Goal: Information Seeking & Learning: Learn about a topic

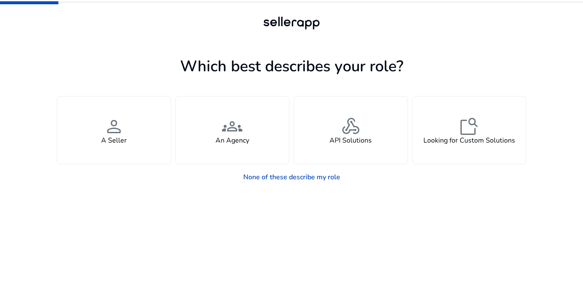
click at [561, 19] on div "Success Email verified...Redirecting close" at bounding box center [487, 18] width 184 height 31
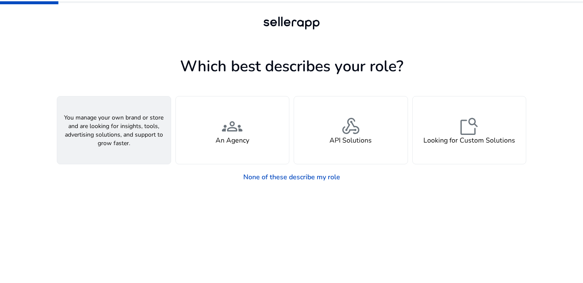
click at [131, 147] on div "person A Seller" at bounding box center [113, 129] width 113 height 67
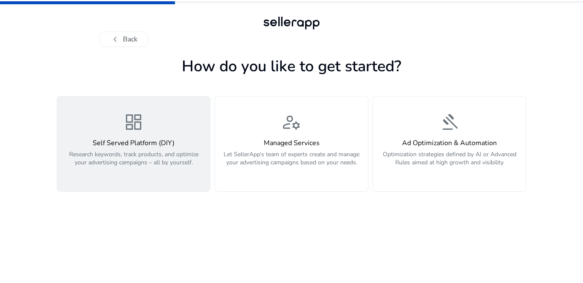
click at [150, 143] on h4 "Self Served Platform (DIY)" at bounding box center [133, 143] width 142 height 8
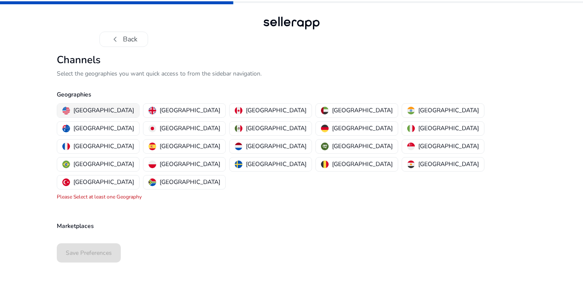
click at [87, 106] on p "[GEOGRAPHIC_DATA]" at bounding box center [103, 110] width 61 height 9
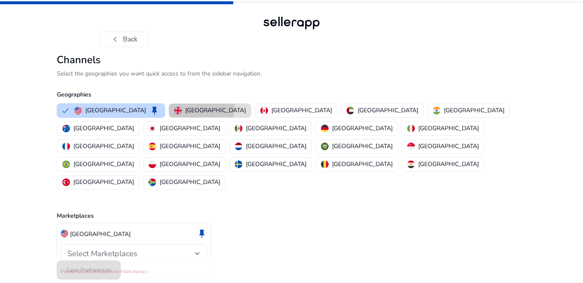
click at [185, 107] on p "[GEOGRAPHIC_DATA]" at bounding box center [215, 110] width 61 height 9
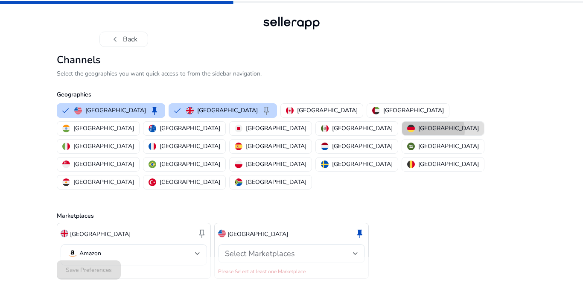
click at [418, 131] on p "[GEOGRAPHIC_DATA]" at bounding box center [448, 128] width 61 height 9
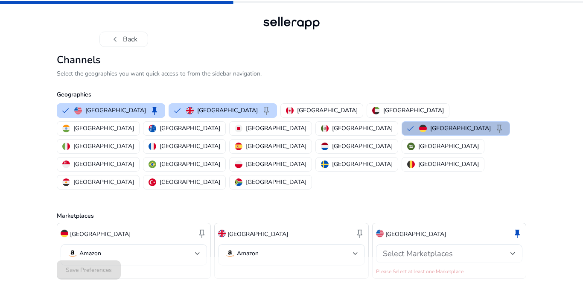
click at [402, 128] on button "Germany keep" at bounding box center [456, 129] width 108 height 14
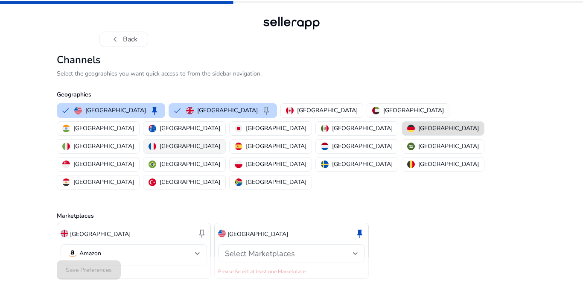
click at [205, 142] on p "[GEOGRAPHIC_DATA]" at bounding box center [190, 146] width 61 height 9
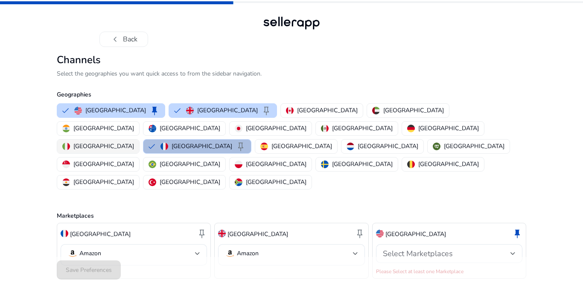
click at [134, 142] on div "[GEOGRAPHIC_DATA]" at bounding box center [98, 146] width 72 height 9
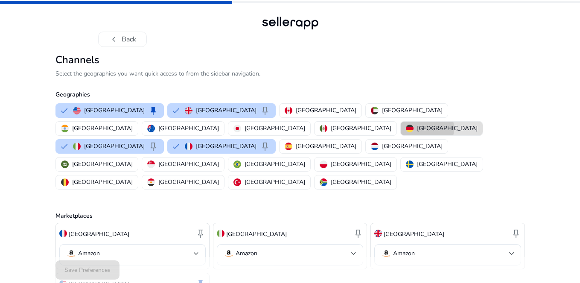
click at [417, 128] on p "[GEOGRAPHIC_DATA]" at bounding box center [447, 128] width 61 height 9
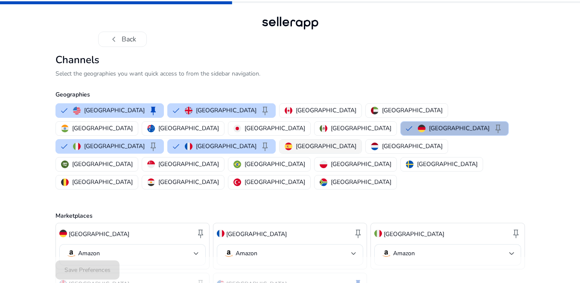
click at [328, 142] on p "[GEOGRAPHIC_DATA]" at bounding box center [326, 146] width 61 height 9
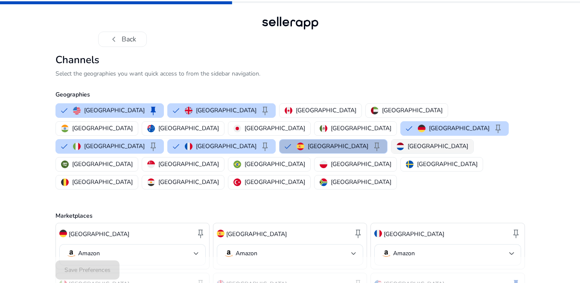
click at [407, 142] on p "[GEOGRAPHIC_DATA]" at bounding box center [437, 146] width 61 height 9
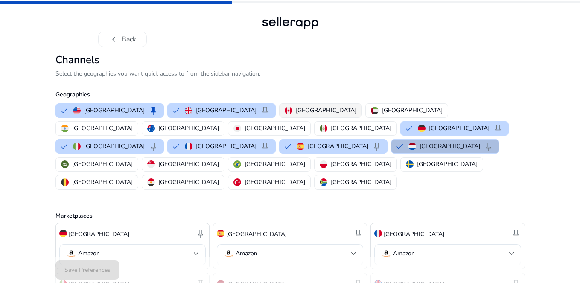
click at [296, 107] on p "[GEOGRAPHIC_DATA]" at bounding box center [326, 110] width 61 height 9
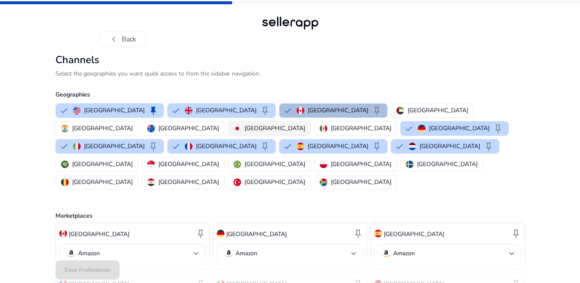
click at [305, 124] on div "[GEOGRAPHIC_DATA]" at bounding box center [269, 128] width 72 height 9
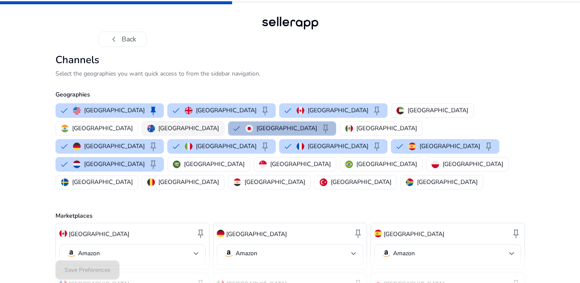
click at [219, 124] on p "[GEOGRAPHIC_DATA]" at bounding box center [188, 128] width 61 height 9
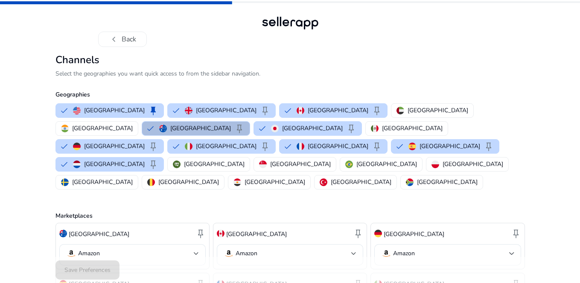
click at [563, 90] on div "chevron_left Back Channels Select the geographies you want quick access to from…" at bounding box center [290, 231] width 580 height 462
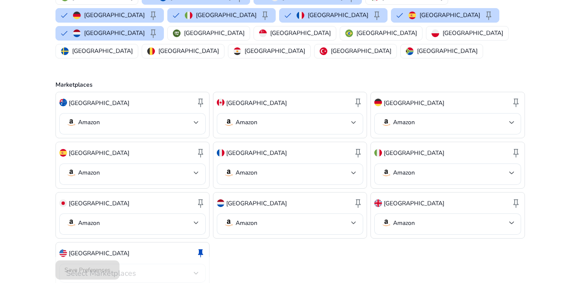
scroll to position [143, 0]
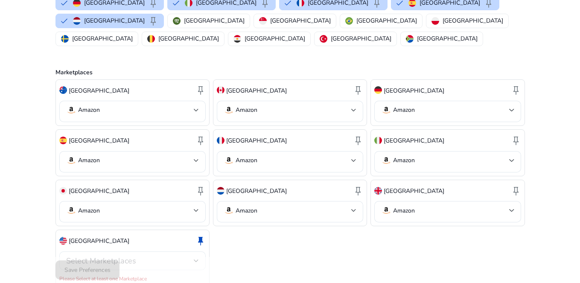
click at [186, 256] on div "Select Marketplaces" at bounding box center [130, 260] width 128 height 9
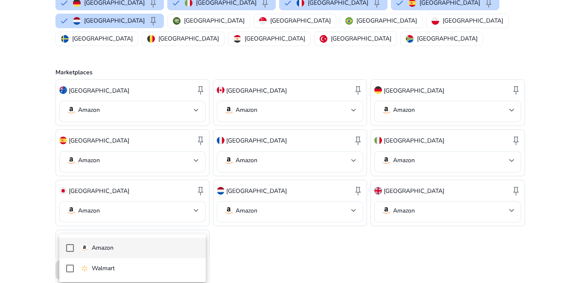
click at [70, 248] on mat-pseudo-checkbox at bounding box center [70, 248] width 8 height 8
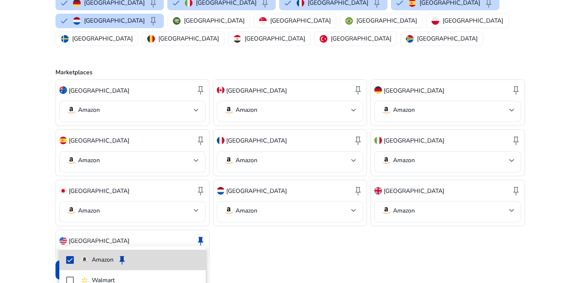
scroll to position [134, 0]
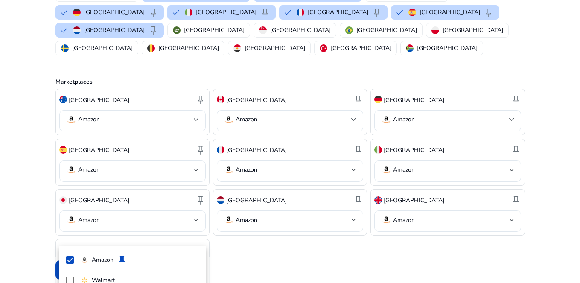
click at [289, 236] on div at bounding box center [290, 141] width 580 height 283
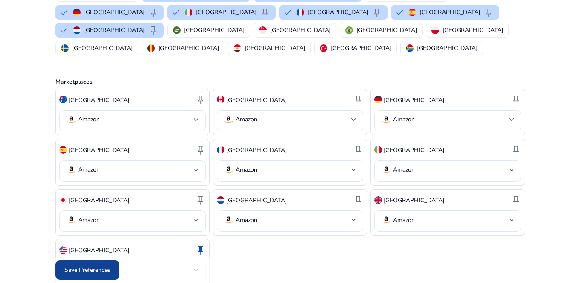
click at [82, 270] on span "Save Preferences" at bounding box center [87, 269] width 46 height 9
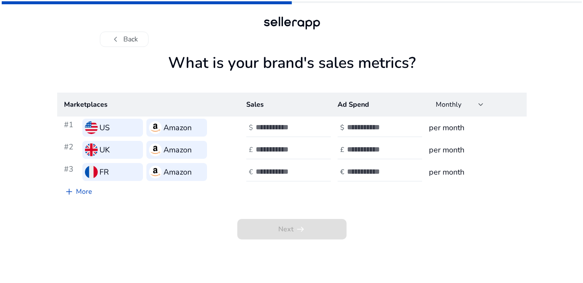
scroll to position [0, 0]
click at [275, 130] on input "number" at bounding box center [285, 126] width 58 height 9
type input "***"
click at [270, 148] on input "number" at bounding box center [285, 149] width 58 height 9
type input "***"
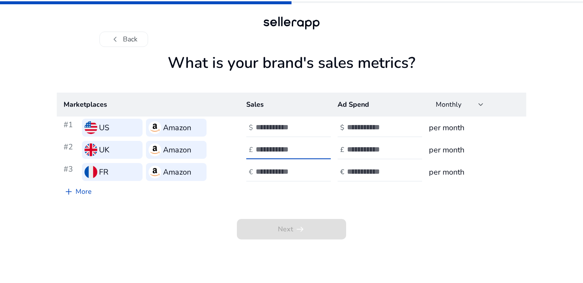
click at [199, 224] on div "Next arrow_right_alt" at bounding box center [291, 219] width 469 height 39
click at [270, 171] on input "number" at bounding box center [285, 171] width 58 height 9
type input "***"
click at [204, 206] on div "Next arrow_right_alt" at bounding box center [291, 219] width 469 height 39
click at [380, 125] on input "number" at bounding box center [376, 126] width 58 height 9
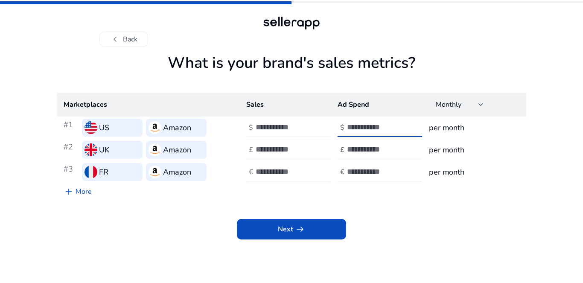
type input "*"
click at [372, 148] on input "number" at bounding box center [376, 149] width 58 height 9
type input "*"
click at [372, 170] on input "number" at bounding box center [376, 171] width 58 height 9
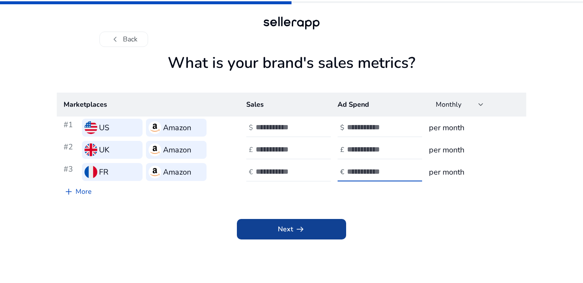
type input "*"
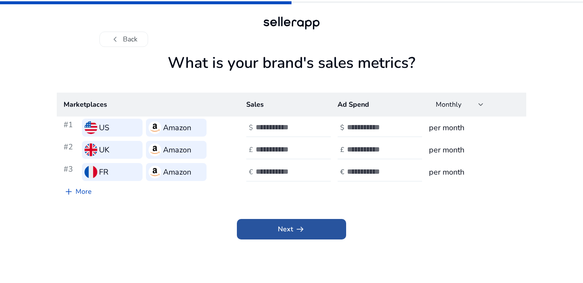
click at [312, 232] on span at bounding box center [291, 229] width 109 height 20
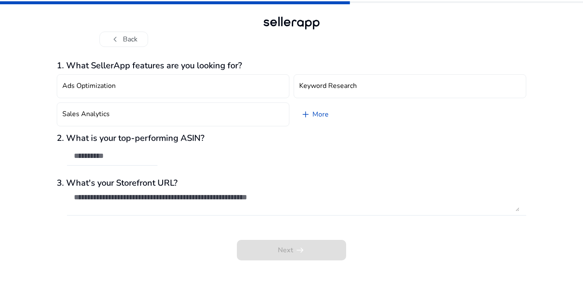
click at [173, 246] on div "Next arrow_right_alt" at bounding box center [291, 244] width 469 height 32
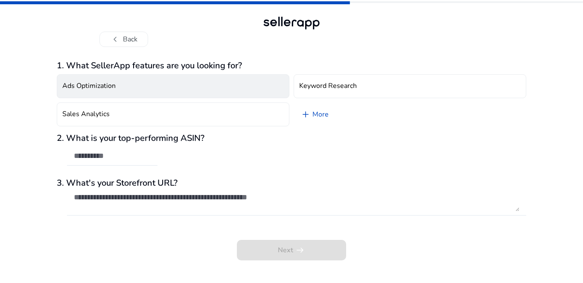
click at [95, 90] on h4 "Ads Optimization" at bounding box center [88, 86] width 53 height 8
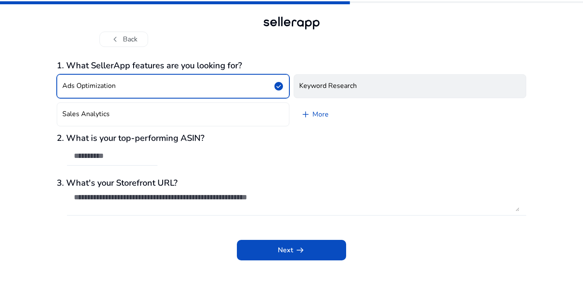
click at [326, 88] on h4 "Keyword Research" at bounding box center [328, 86] width 58 height 8
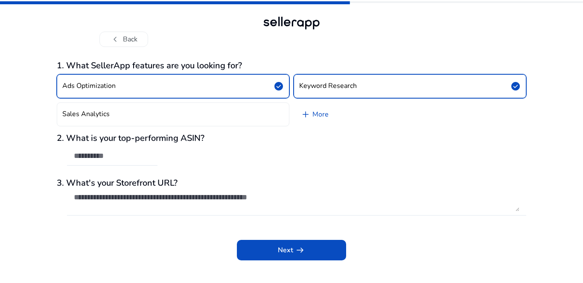
click at [275, 86] on span "check_circle" at bounding box center [278, 86] width 10 height 10
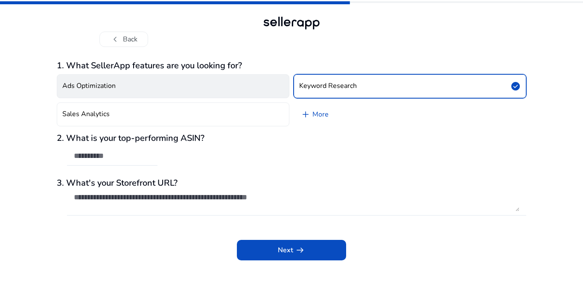
click at [270, 85] on button "Ads Optimization" at bounding box center [173, 86] width 233 height 24
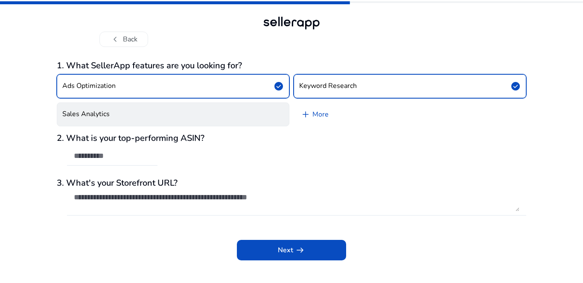
click at [267, 113] on button "Sales Analytics" at bounding box center [173, 114] width 233 height 24
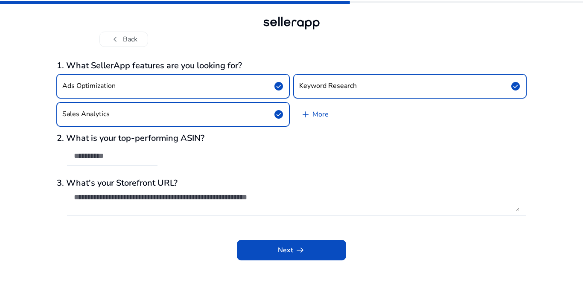
click at [267, 113] on button "Sales Analytics check_circle" at bounding box center [173, 114] width 233 height 24
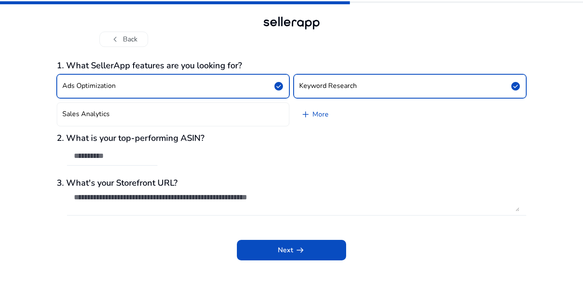
click at [268, 90] on button "Ads Optimization check_circle" at bounding box center [173, 86] width 233 height 24
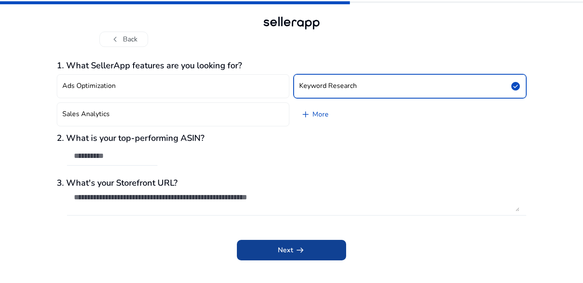
click at [284, 246] on span "Next arrow_right_alt" at bounding box center [291, 250] width 27 height 10
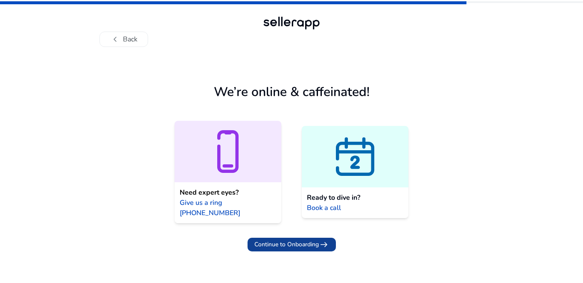
click at [289, 240] on span "Continue to Onboarding" at bounding box center [286, 244] width 64 height 9
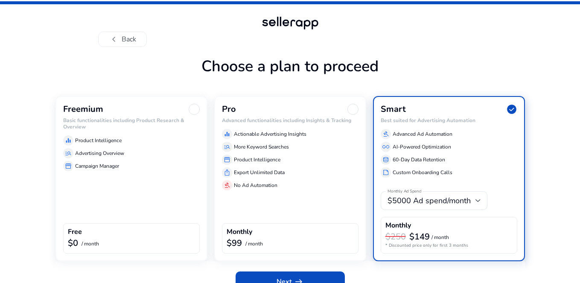
click at [184, 174] on div "Freemium Basic functionalities including Product Research & Overview equalizer …" at bounding box center [131, 178] width 152 height 165
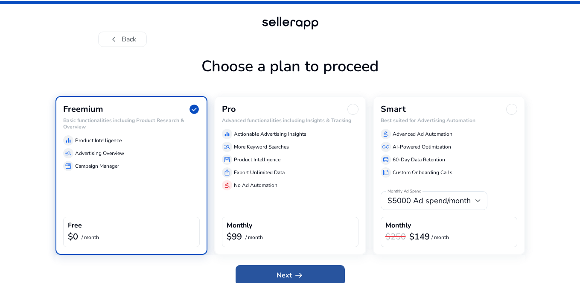
click at [276, 275] on span "Next arrow_right_alt" at bounding box center [289, 275] width 27 height 10
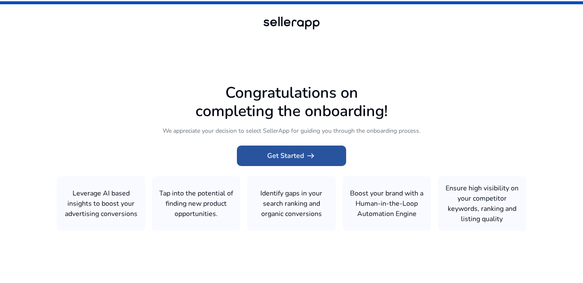
click at [314, 148] on span at bounding box center [291, 155] width 109 height 20
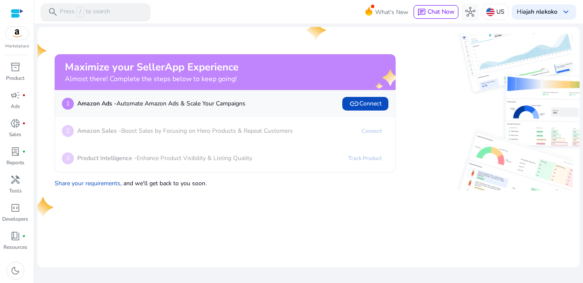
click at [87, 12] on p "Press / to search" at bounding box center [85, 11] width 50 height 9
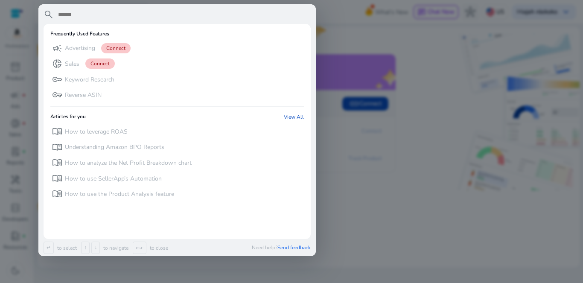
paste input "**********"
type input "**********"
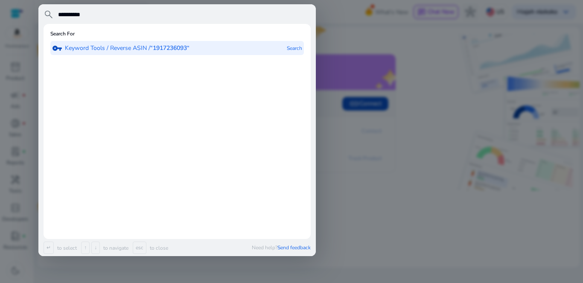
click at [167, 50] on b "“1917236093“" at bounding box center [169, 48] width 39 height 8
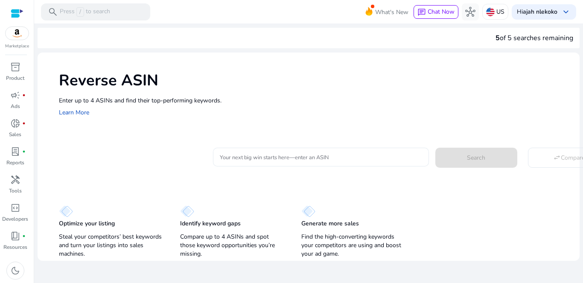
click at [253, 159] on input "Your next big win starts here—enter an ASIN" at bounding box center [321, 156] width 202 height 9
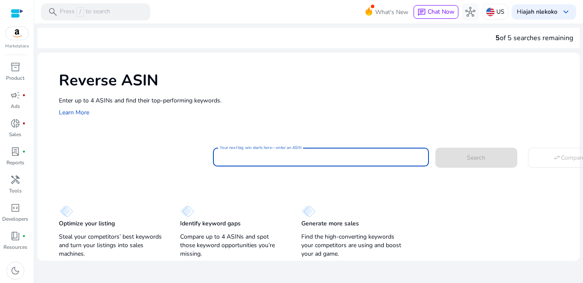
paste input "**********"
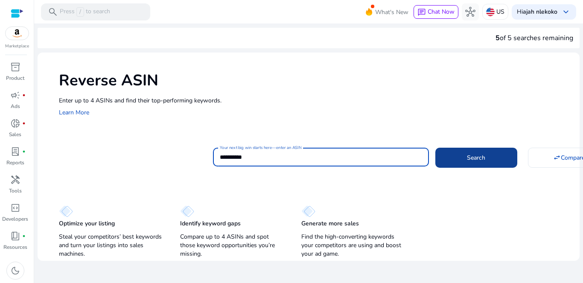
type input "**********"
click at [473, 162] on span at bounding box center [476, 157] width 82 height 20
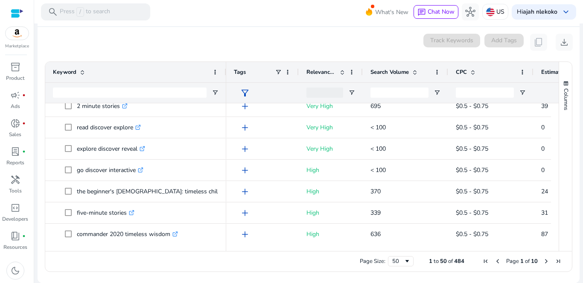
drag, startPoint x: 172, startPoint y: 72, endPoint x: 225, endPoint y: 78, distance: 53.2
click at [225, 78] on div at bounding box center [225, 72] width 3 height 20
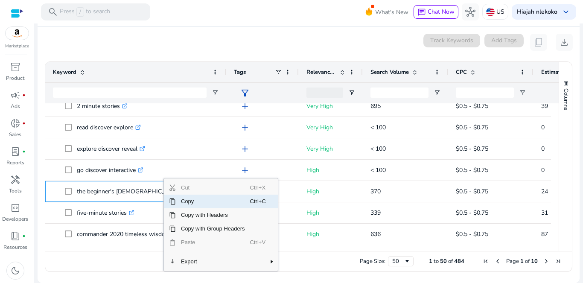
drag, startPoint x: 207, startPoint y: 174, endPoint x: 197, endPoint y: 202, distance: 29.6
click at [197, 202] on span "Copy" at bounding box center [213, 202] width 74 height 14
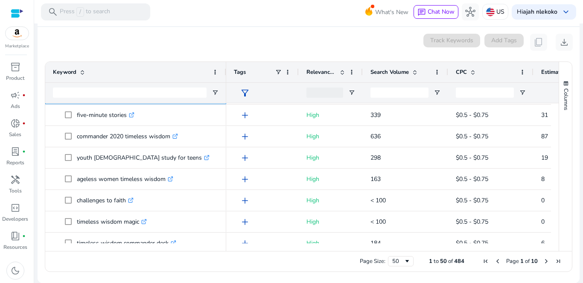
scroll to position [511, 0]
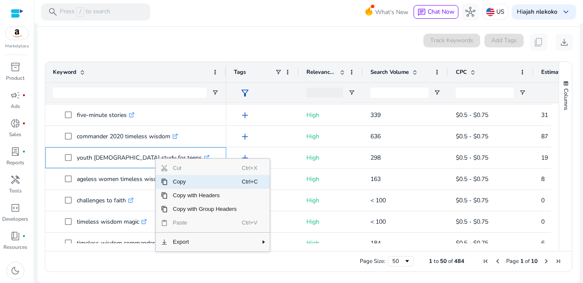
click at [185, 183] on span "Copy" at bounding box center [205, 182] width 74 height 14
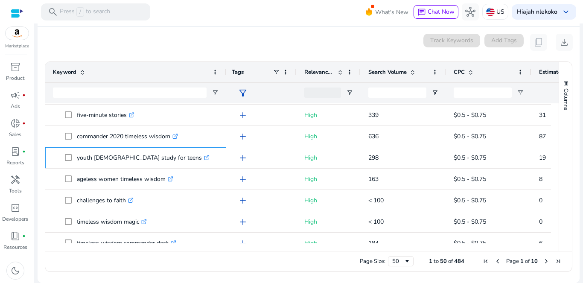
scroll to position [0, 0]
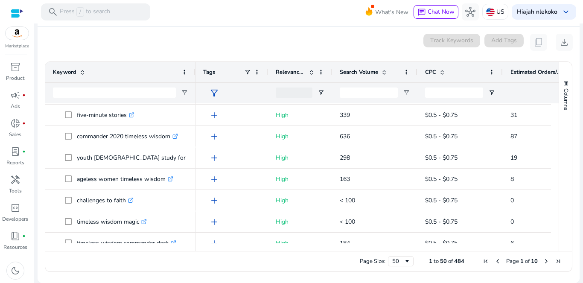
drag, startPoint x: 225, startPoint y: 70, endPoint x: 195, endPoint y: 73, distance: 30.8
click at [195, 73] on div at bounding box center [194, 72] width 3 height 20
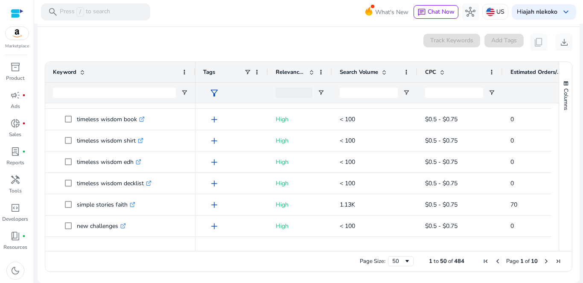
scroll to position [745, 0]
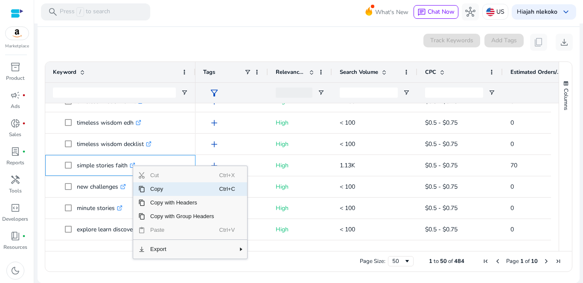
click at [155, 189] on span "Copy" at bounding box center [182, 189] width 74 height 14
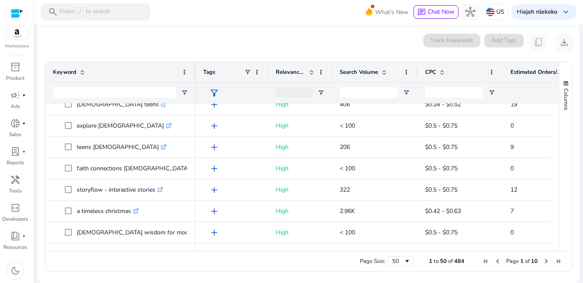
click at [543, 261] on span "Next Page" at bounding box center [546, 261] width 7 height 7
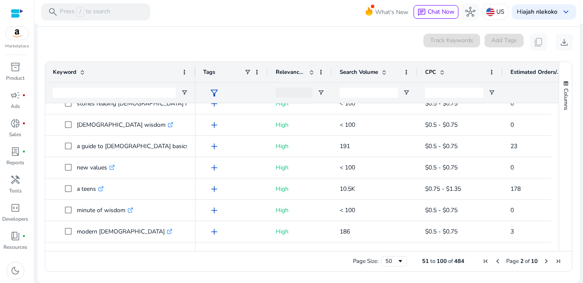
scroll to position [120, 0]
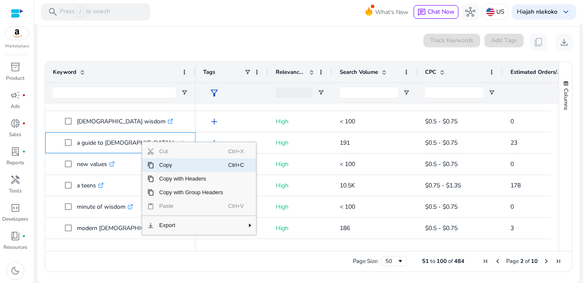
click at [171, 168] on span "Copy" at bounding box center [191, 165] width 74 height 14
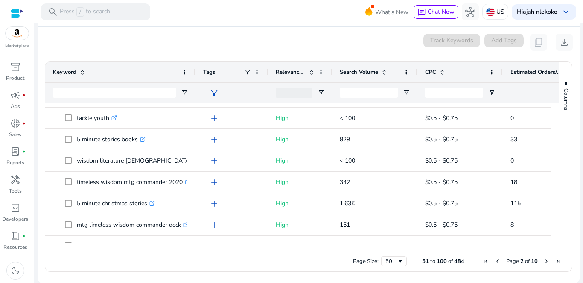
scroll to position [338, 0]
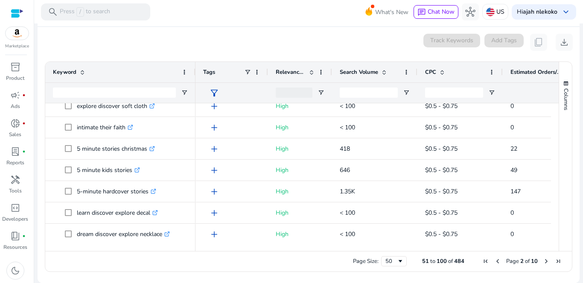
scroll to position [605, 0]
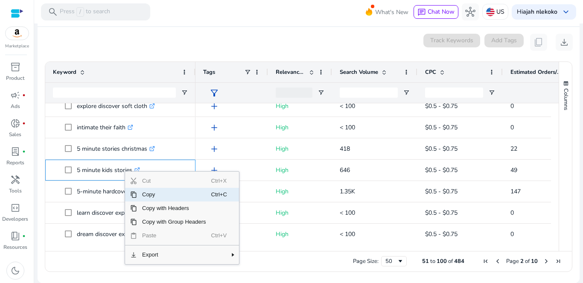
click at [157, 194] on span "Copy" at bounding box center [174, 195] width 74 height 14
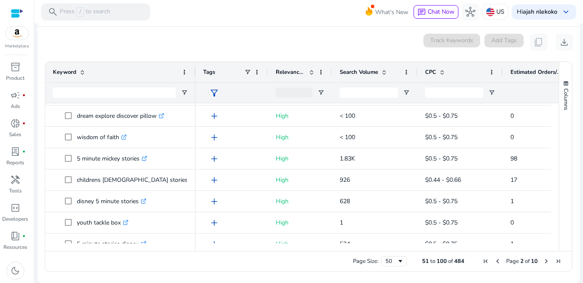
scroll to position [0, 0]
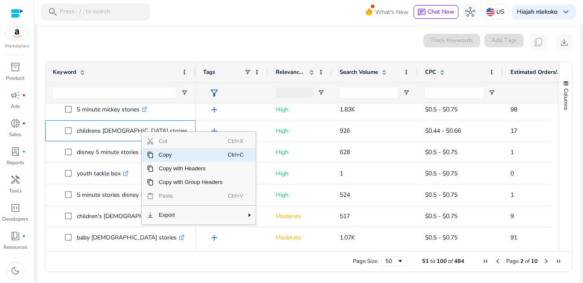
click at [166, 155] on span "Copy" at bounding box center [191, 155] width 74 height 14
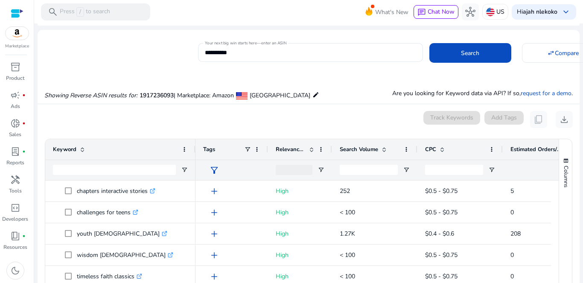
scroll to position [19, 0]
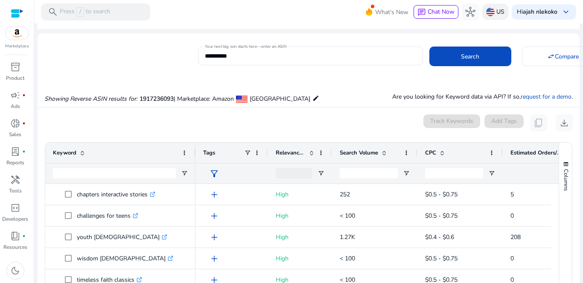
click at [499, 11] on p "US" at bounding box center [500, 11] width 8 height 15
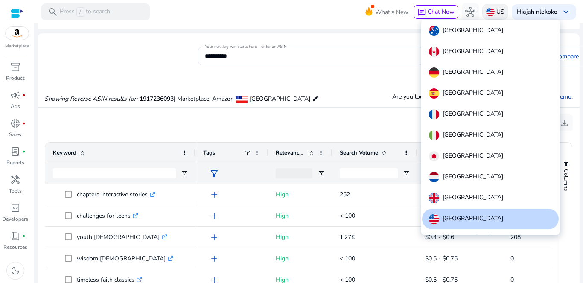
scroll to position [10, 0]
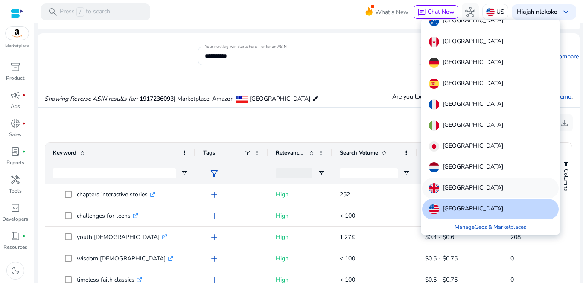
click at [472, 183] on p "[GEOGRAPHIC_DATA]" at bounding box center [472, 188] width 61 height 10
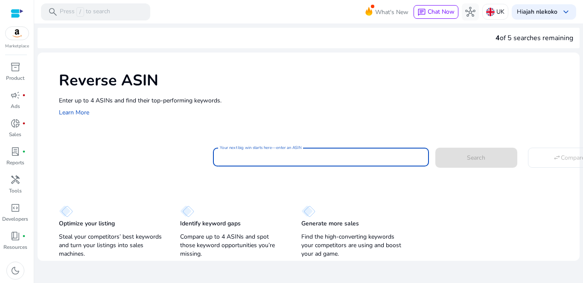
click at [304, 160] on input "Your next big win starts here—enter an ASIN" at bounding box center [321, 156] width 202 height 9
paste input "**********"
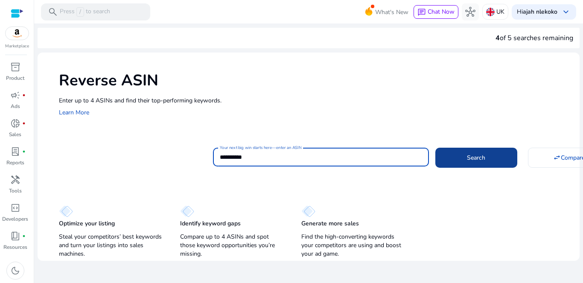
click at [480, 158] on span "Search" at bounding box center [476, 157] width 18 height 9
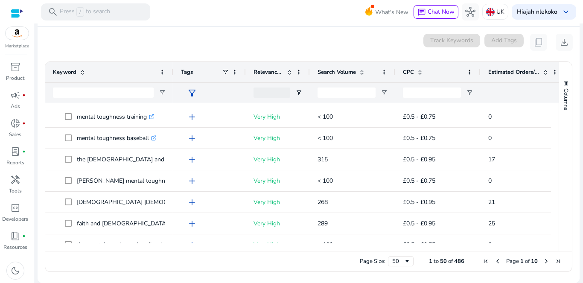
scroll to position [150, 0]
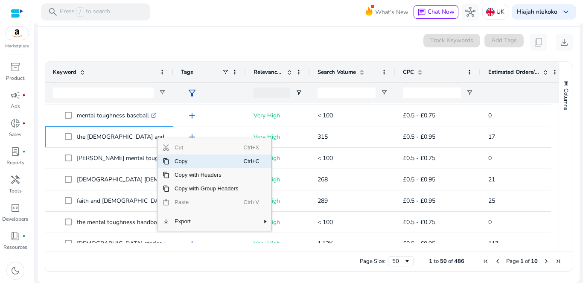
click at [177, 162] on span "Copy" at bounding box center [206, 161] width 74 height 14
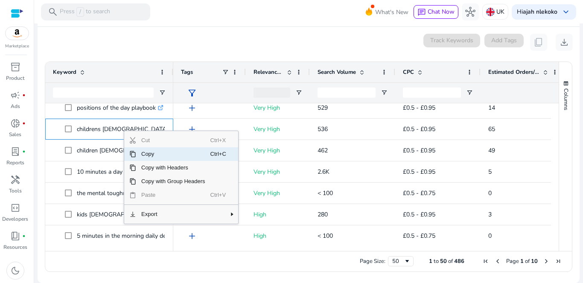
click at [148, 154] on span "Copy" at bounding box center [173, 154] width 74 height 14
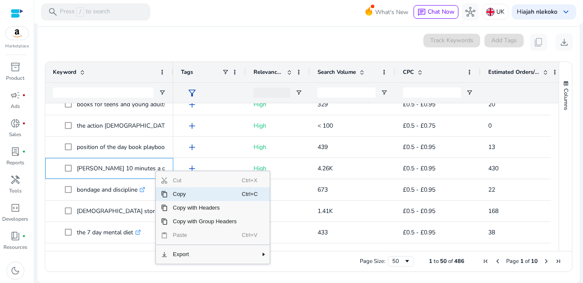
click at [179, 195] on span "Copy" at bounding box center [205, 194] width 74 height 14
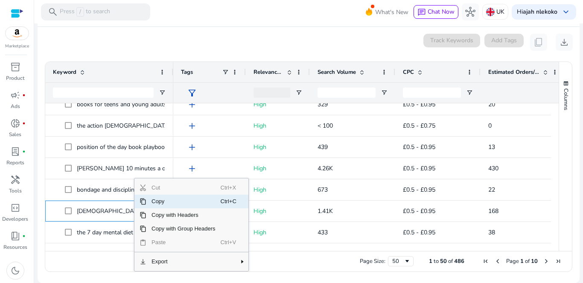
click at [160, 203] on span "Copy" at bounding box center [183, 202] width 74 height 14
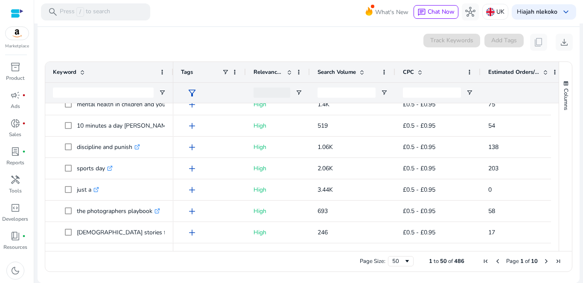
scroll to position [0, 0]
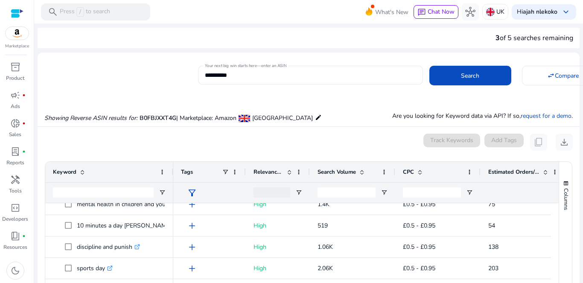
click at [215, 76] on input "**********" at bounding box center [310, 74] width 211 height 9
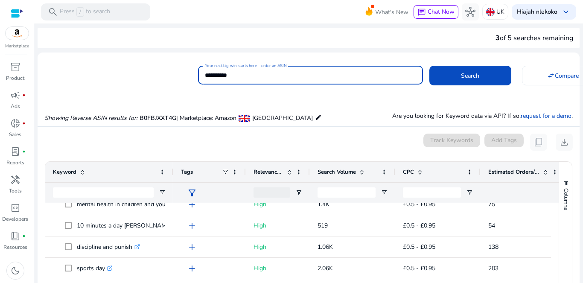
paste input
type input "**********"
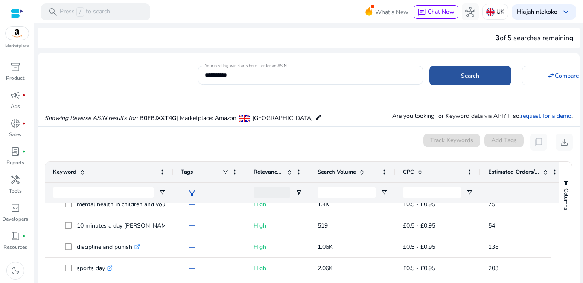
click at [445, 77] on span at bounding box center [470, 75] width 82 height 20
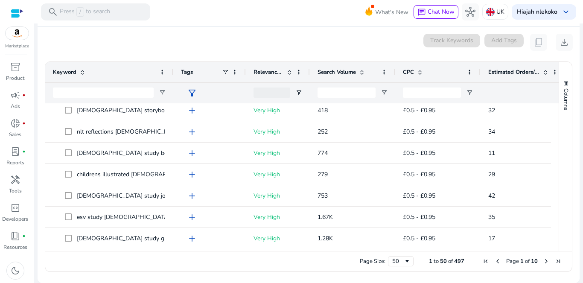
scroll to position [156, 0]
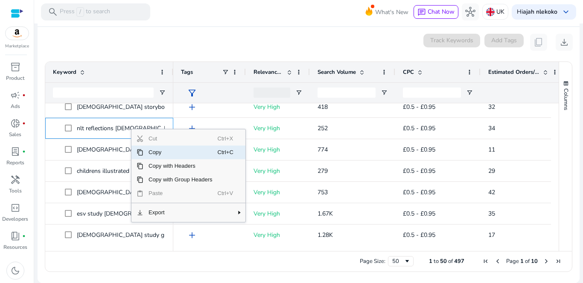
click at [162, 156] on span "Copy" at bounding box center [180, 152] width 74 height 14
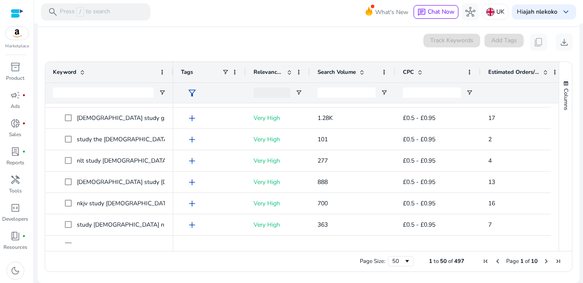
scroll to position [290, 0]
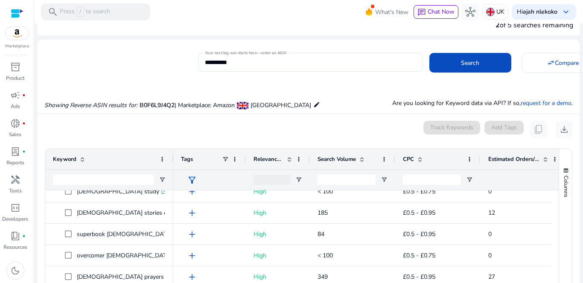
scroll to position [11, 0]
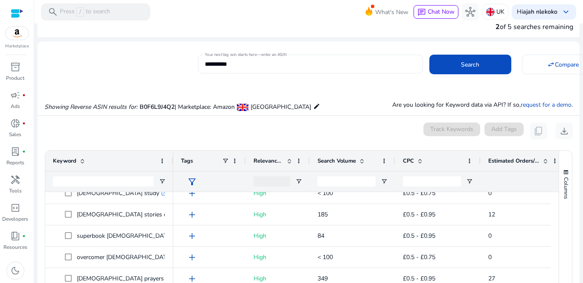
click at [231, 63] on input "**********" at bounding box center [310, 63] width 211 height 9
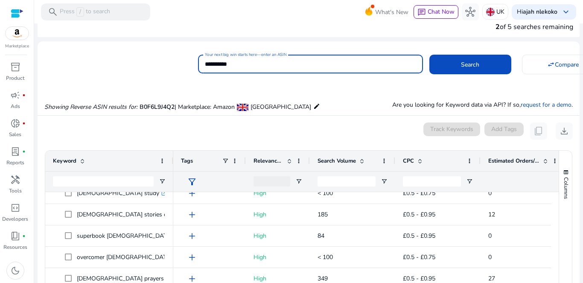
click at [231, 63] on input "**********" at bounding box center [310, 63] width 211 height 9
paste input
type input "**********"
click at [450, 64] on span at bounding box center [470, 64] width 82 height 20
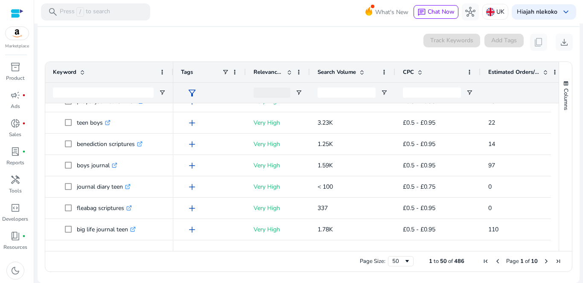
scroll to position [0, 0]
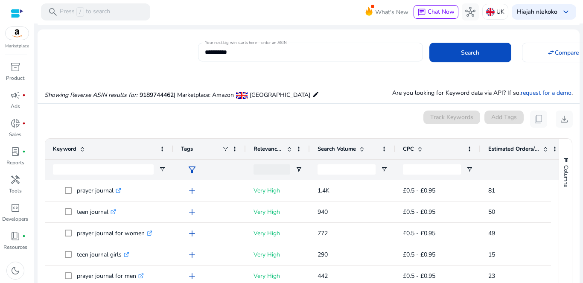
click at [227, 50] on input "**********" at bounding box center [310, 51] width 211 height 9
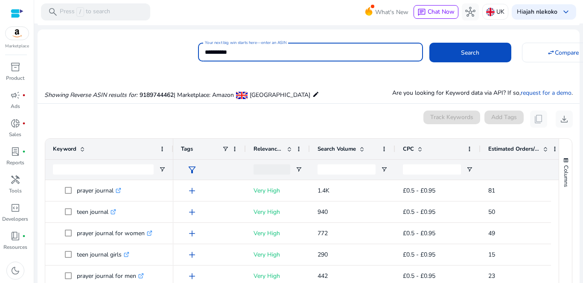
click at [227, 50] on input "**********" at bounding box center [310, 51] width 211 height 9
click at [496, 12] on p "UK" at bounding box center [500, 11] width 8 height 15
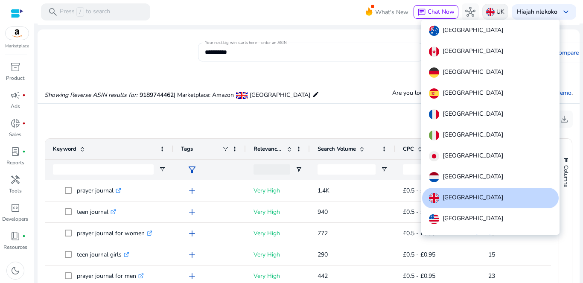
scroll to position [10, 0]
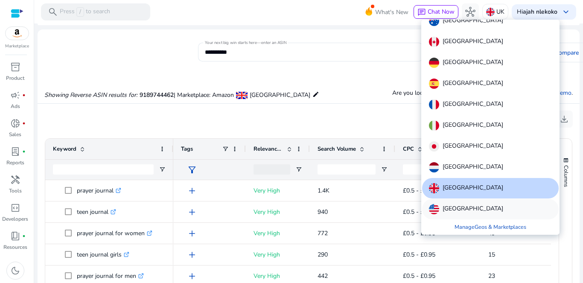
click at [468, 208] on p "[GEOGRAPHIC_DATA]" at bounding box center [472, 209] width 61 height 10
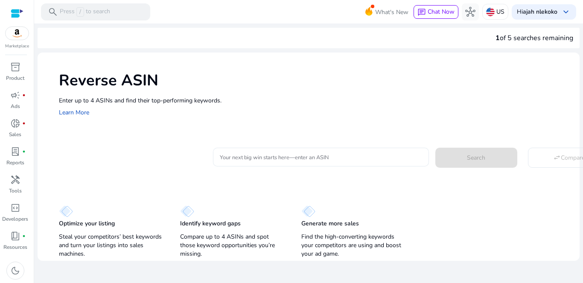
click at [253, 160] on input "Your next big win starts here—enter an ASIN" at bounding box center [321, 156] width 202 height 9
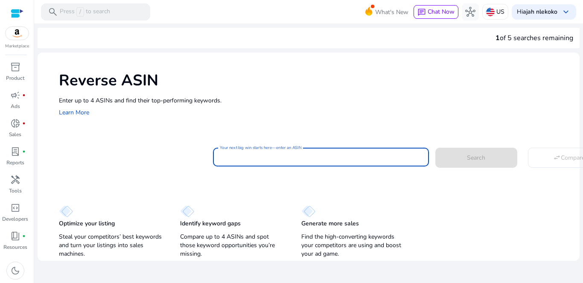
paste input "**********"
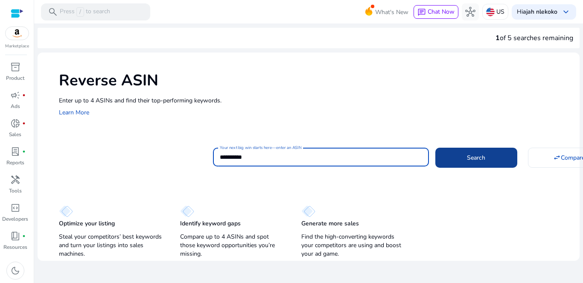
click at [470, 160] on span "Search" at bounding box center [476, 157] width 18 height 9
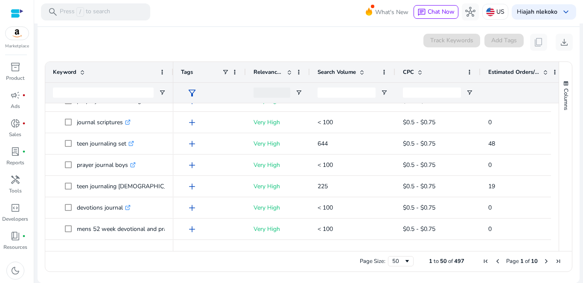
scroll to position [208, 0]
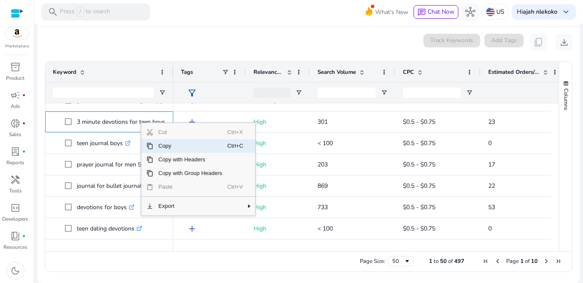
click at [163, 145] on span "Copy" at bounding box center [190, 146] width 74 height 14
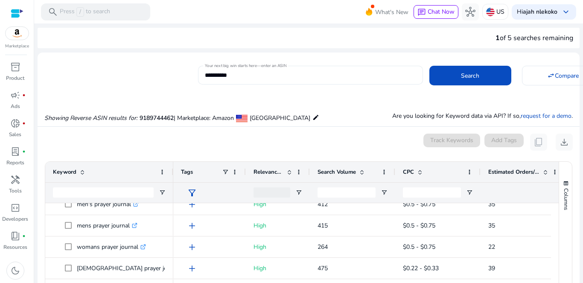
click at [224, 73] on input "**********" at bounding box center [310, 74] width 211 height 9
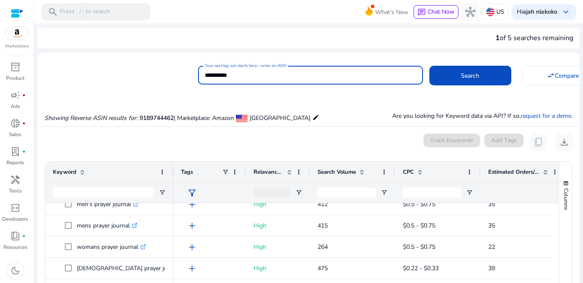
click at [224, 73] on input "**********" at bounding box center [310, 74] width 211 height 9
paste input
type input "**********"
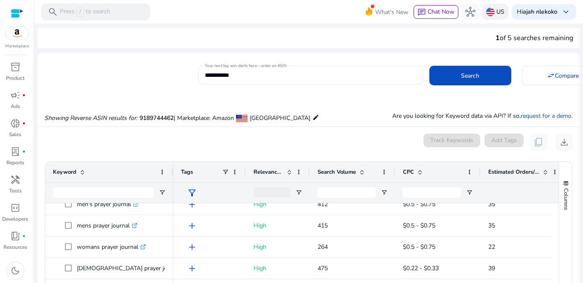
click at [486, 12] on img at bounding box center [490, 12] width 9 height 9
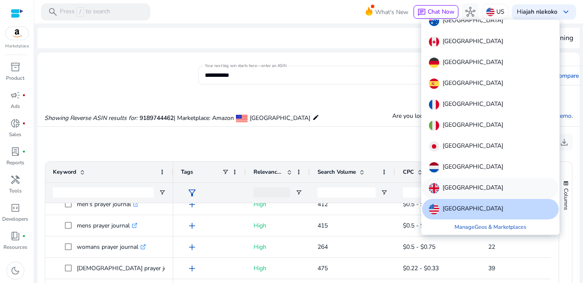
click at [454, 189] on p "[GEOGRAPHIC_DATA]" at bounding box center [472, 188] width 61 height 10
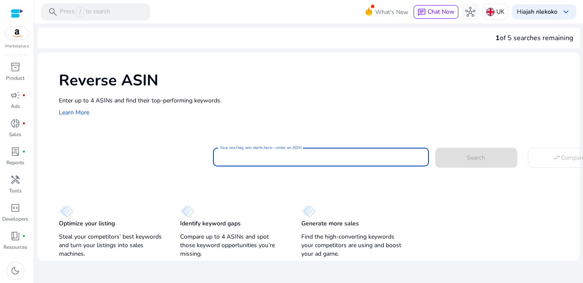
click at [273, 159] on input "Your next big win starts here—enter an ASIN" at bounding box center [321, 156] width 202 height 9
paste input "**********"
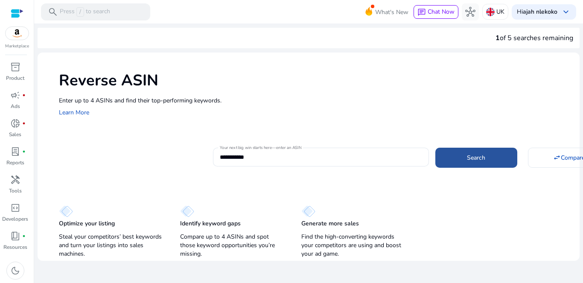
click at [478, 152] on span at bounding box center [476, 157] width 82 height 20
type input "**********"
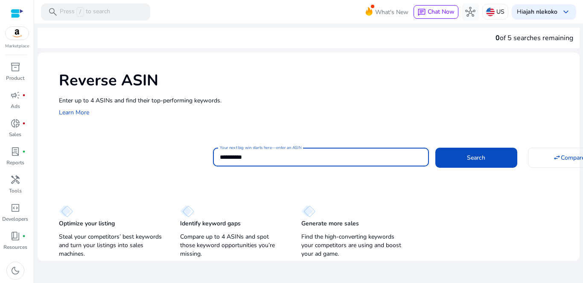
type input "**********"
click at [486, 158] on span at bounding box center [476, 157] width 82 height 20
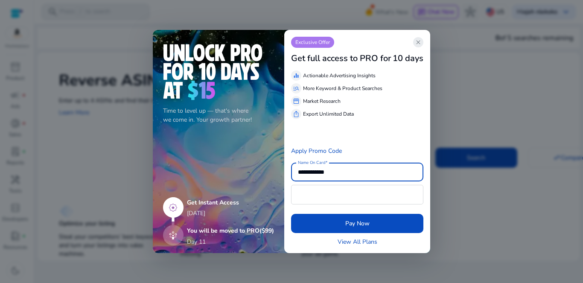
click at [417, 44] on span "close" at bounding box center [418, 42] width 7 height 7
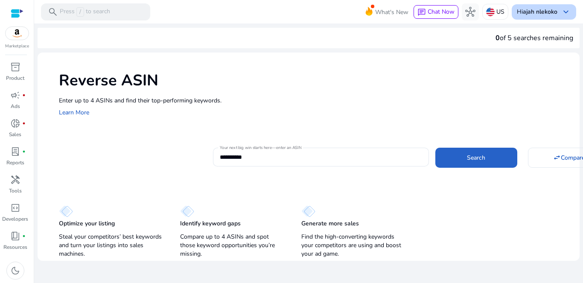
click at [560, 10] on div "Hi ajah nlekoko keyboard_arrow_down" at bounding box center [544, 11] width 64 height 15
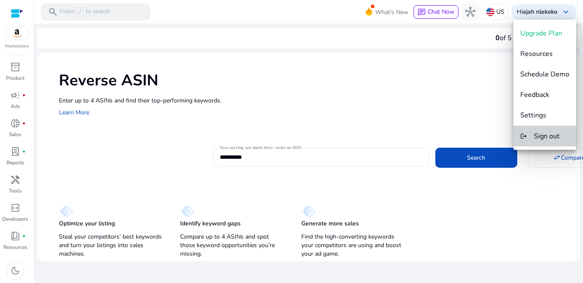
click at [539, 136] on span "Sign out" at bounding box center [547, 135] width 26 height 9
